Goal: Transaction & Acquisition: Subscribe to service/newsletter

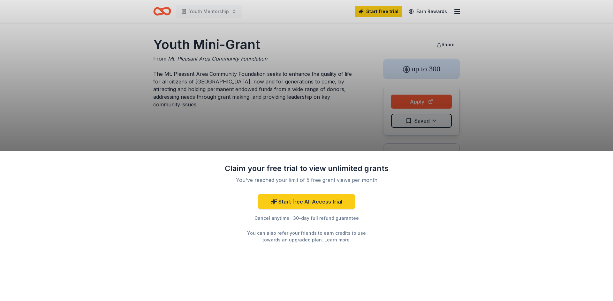
click at [366, 13] on div "Claim your free trial to view unlimited grants You've reached your limit of 5 f…" at bounding box center [306, 150] width 613 height 301
click at [311, 199] on link "Start free All Access trial" at bounding box center [306, 201] width 97 height 15
click at [322, 204] on link "Start free All Access trial" at bounding box center [306, 201] width 97 height 15
click at [332, 201] on link "Start free All Access trial" at bounding box center [306, 201] width 97 height 15
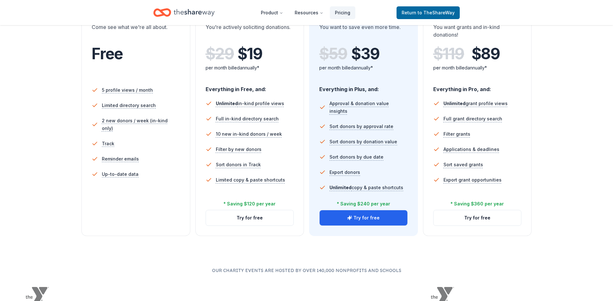
scroll to position [129, 0]
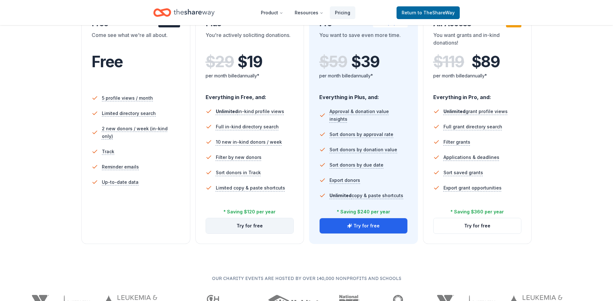
click at [243, 229] on button "Try for free" at bounding box center [250, 226] width 88 height 15
